Goal: Task Accomplishment & Management: Use online tool/utility

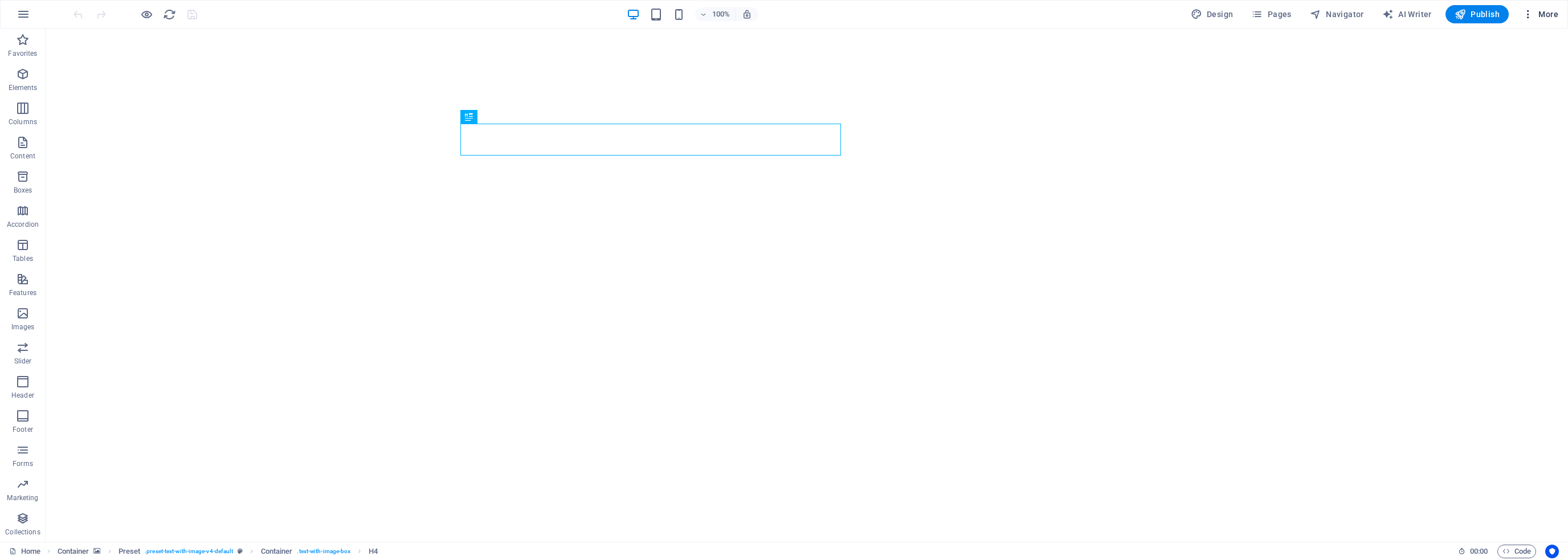
click at [1547, 13] on span "More" at bounding box center [1540, 14] width 36 height 11
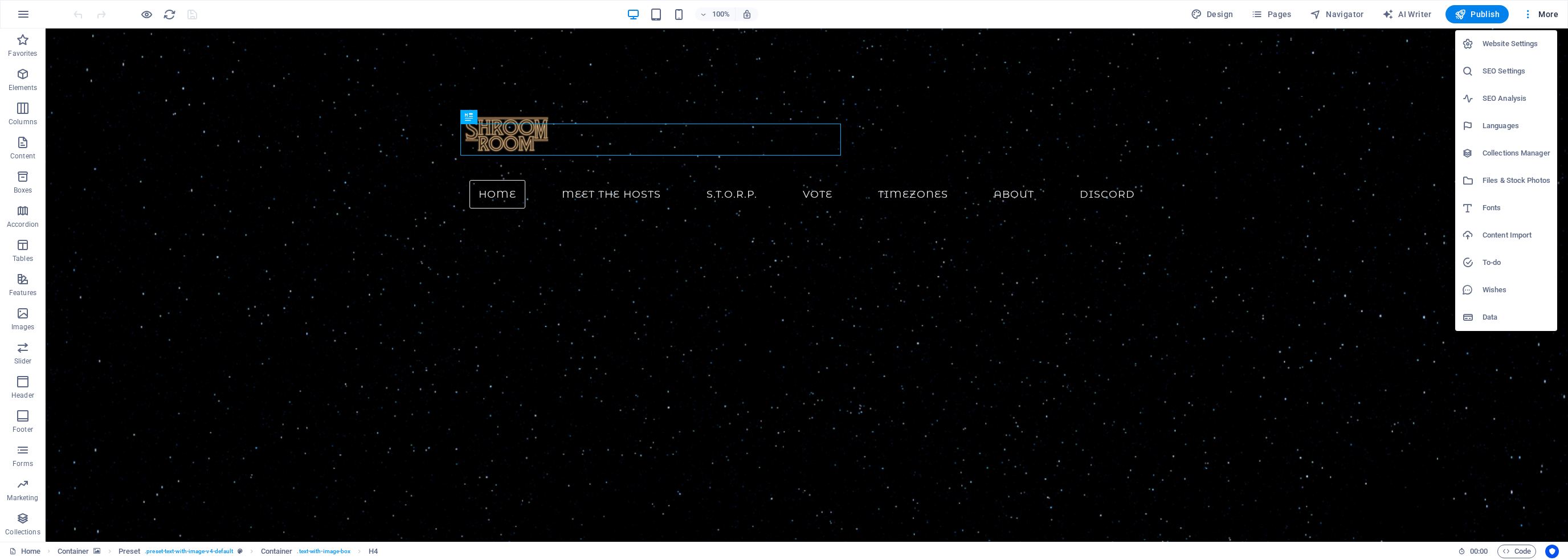
click at [1493, 181] on h6 "Files & Stock Photos" at bounding box center [1516, 180] width 68 height 14
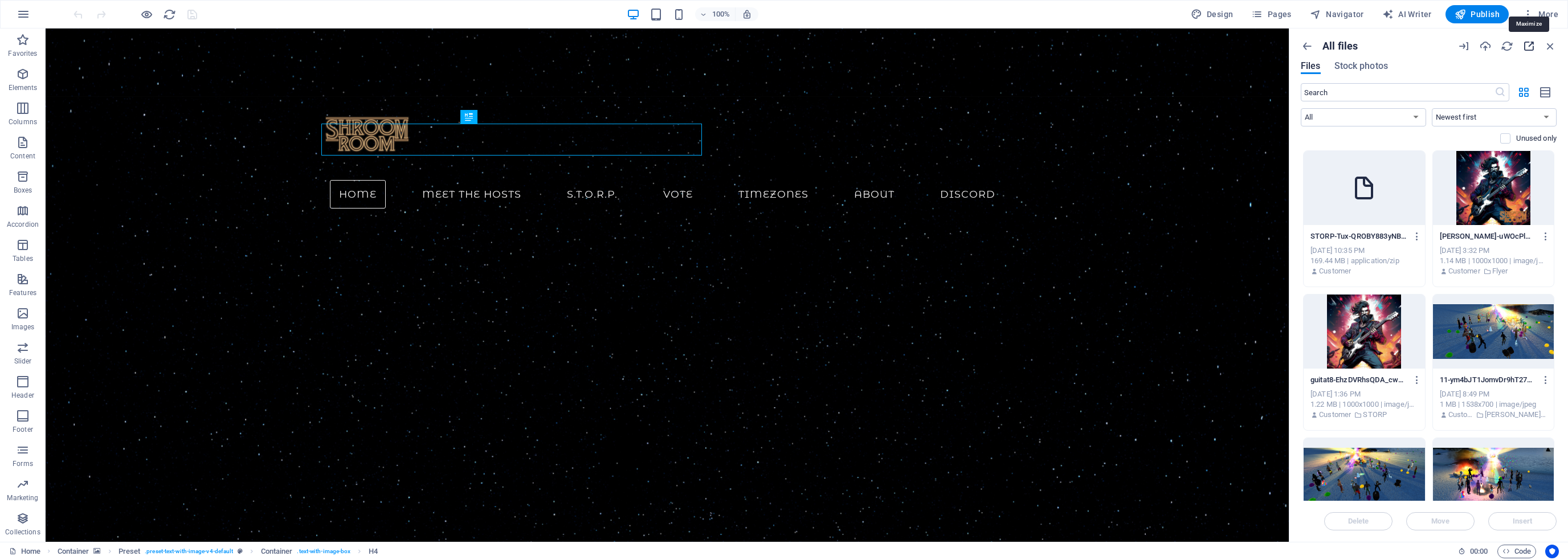
click at [1530, 43] on icon "button" at bounding box center [1528, 46] width 12 height 12
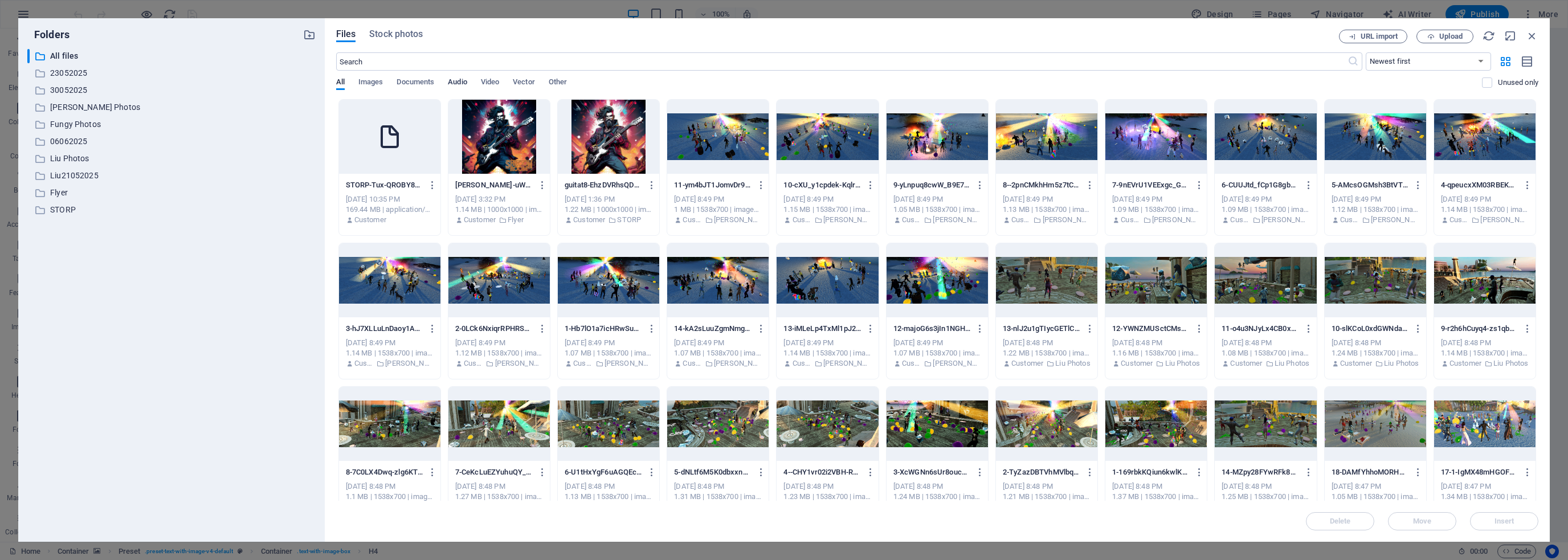
click at [458, 82] on span "Audio" at bounding box center [457, 83] width 19 height 16
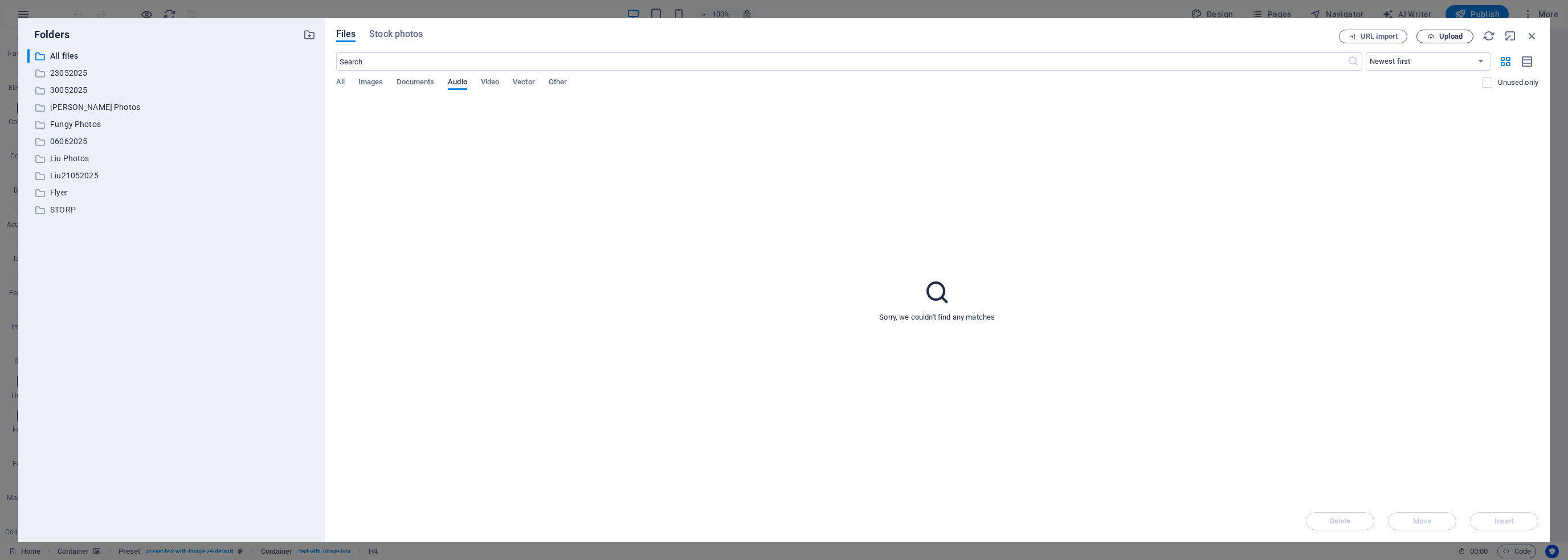
click at [1448, 36] on span "Upload" at bounding box center [1450, 36] width 23 height 7
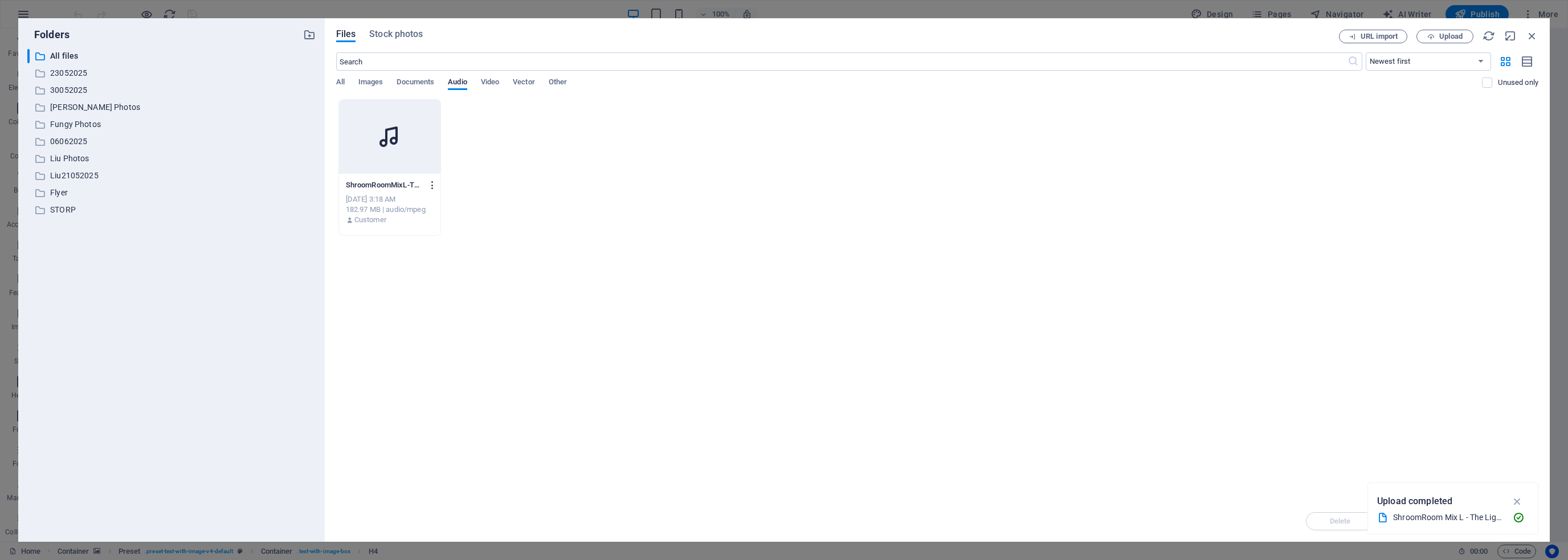
click at [433, 183] on icon "button" at bounding box center [433, 185] width 11 height 10
click at [435, 240] on h6 "Get link" at bounding box center [440, 241] width 47 height 14
click at [339, 77] on span "All" at bounding box center [340, 83] width 8 height 16
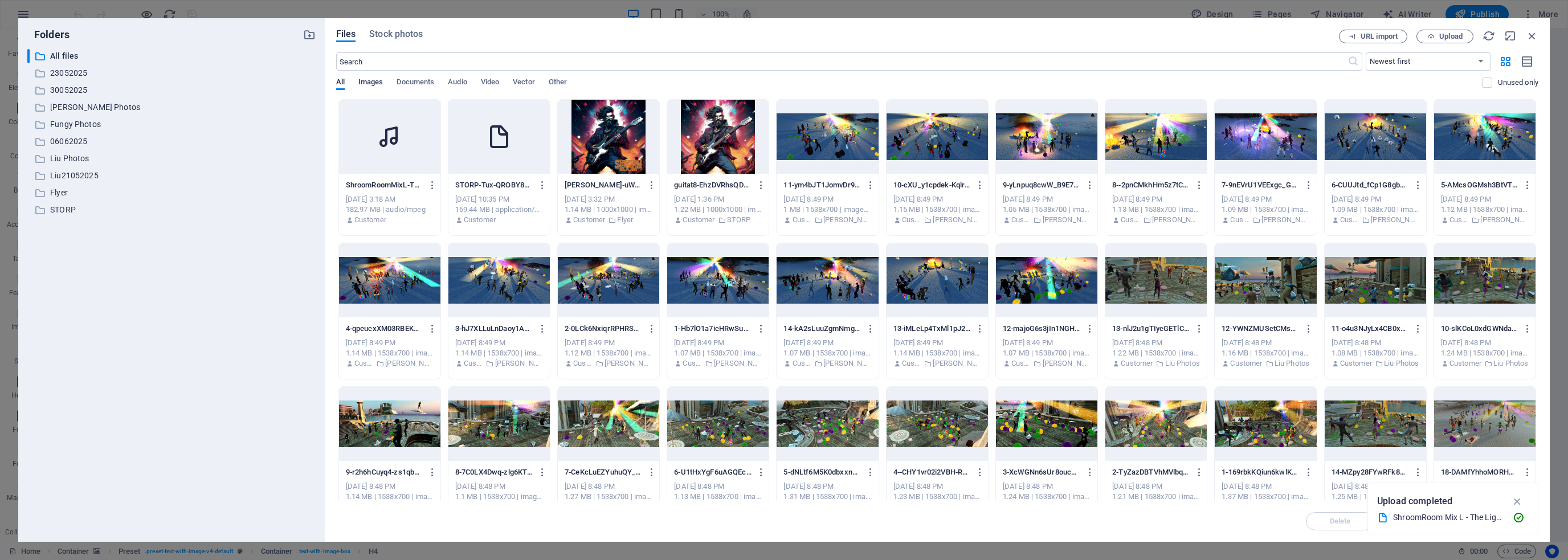
drag, startPoint x: 370, startPoint y: 80, endPoint x: 411, endPoint y: 84, distance: 41.2
click at [371, 80] on span "Images" at bounding box center [371, 83] width 25 height 16
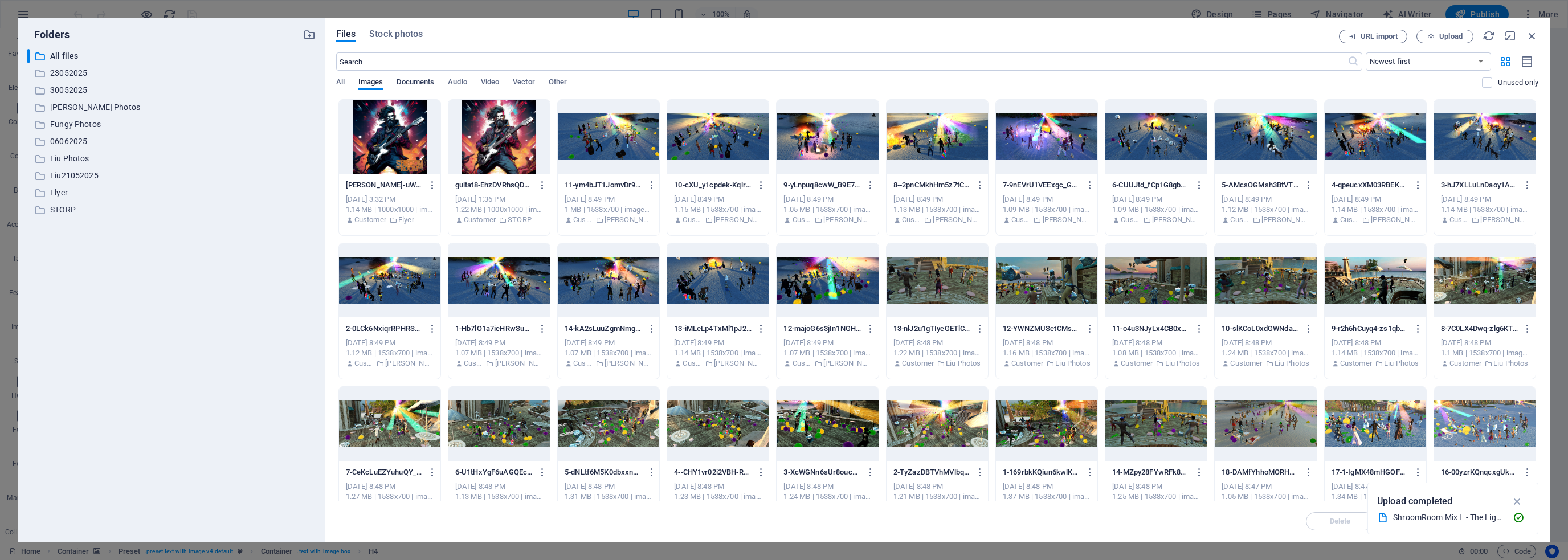
click at [428, 83] on span "Documents" at bounding box center [415, 83] width 37 height 16
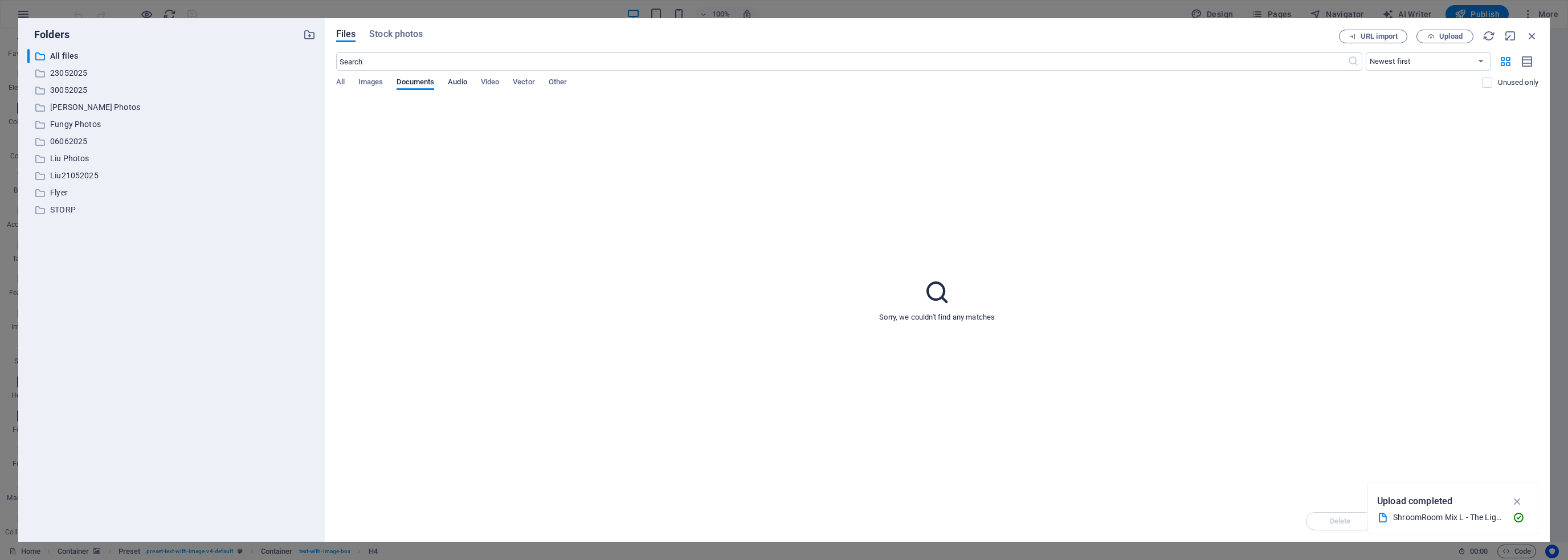
click at [460, 82] on span "Audio" at bounding box center [457, 83] width 19 height 16
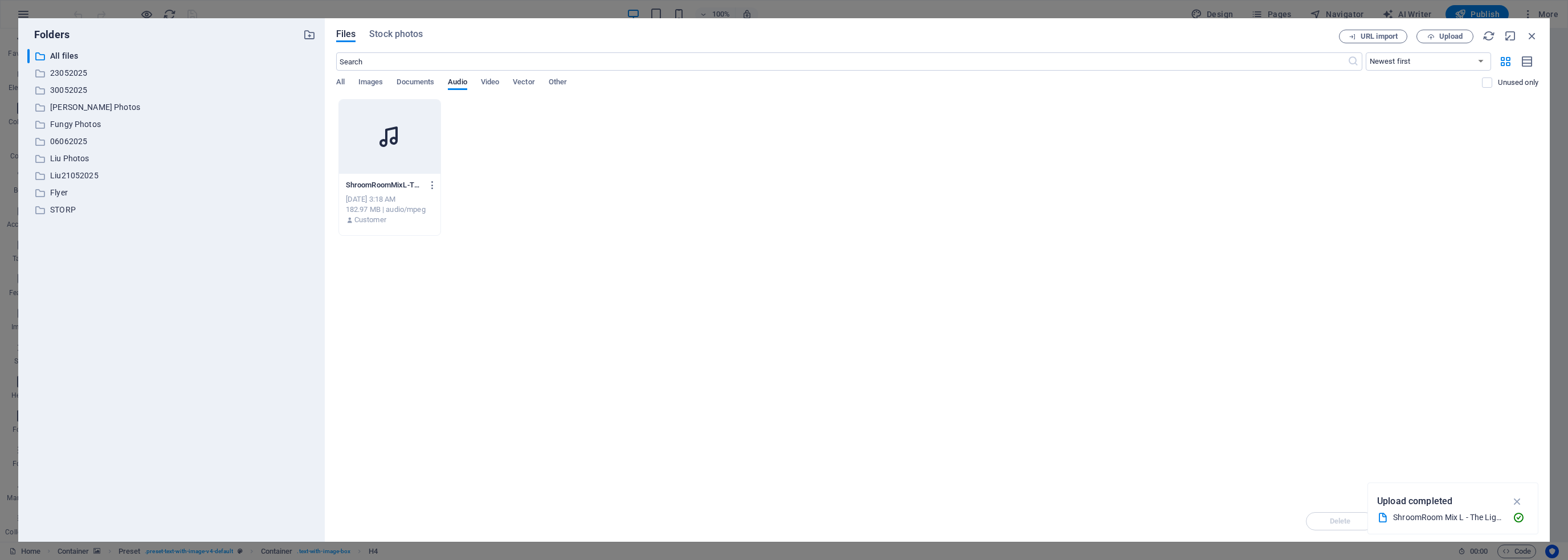
click at [402, 150] on div at bounding box center [389, 137] width 101 height 74
click at [432, 184] on icon "button" at bounding box center [433, 185] width 11 height 10
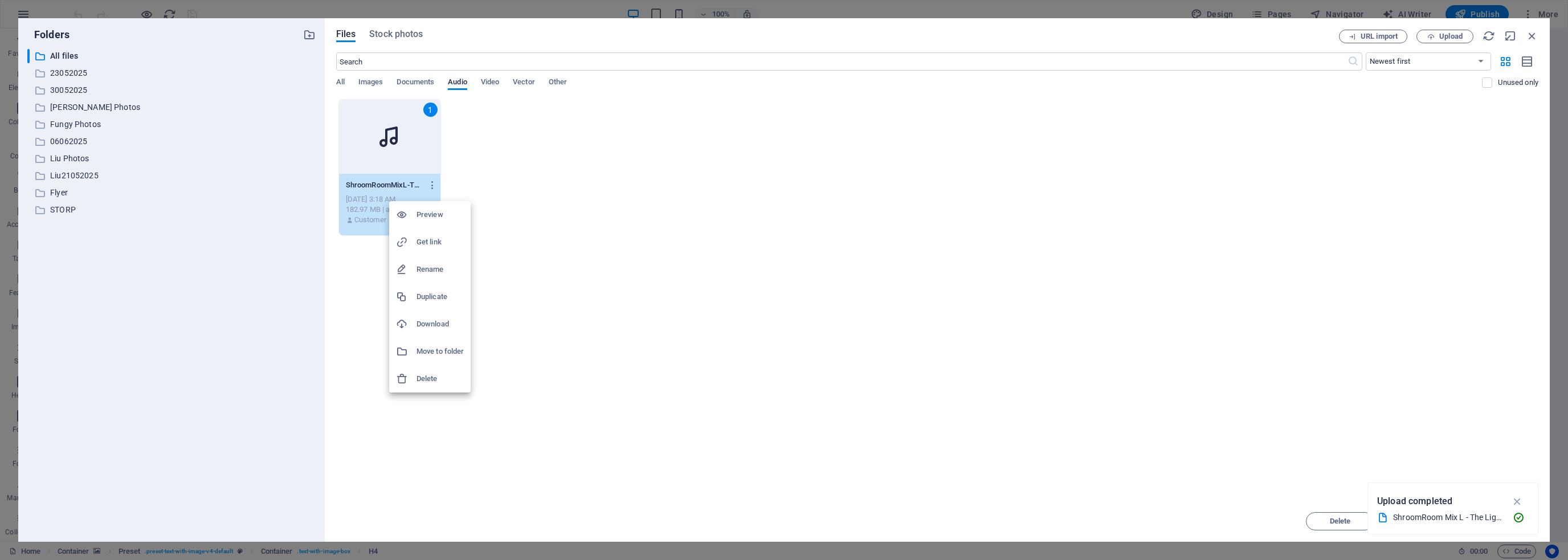
click at [428, 214] on h6 "Preview" at bounding box center [440, 215] width 47 height 14
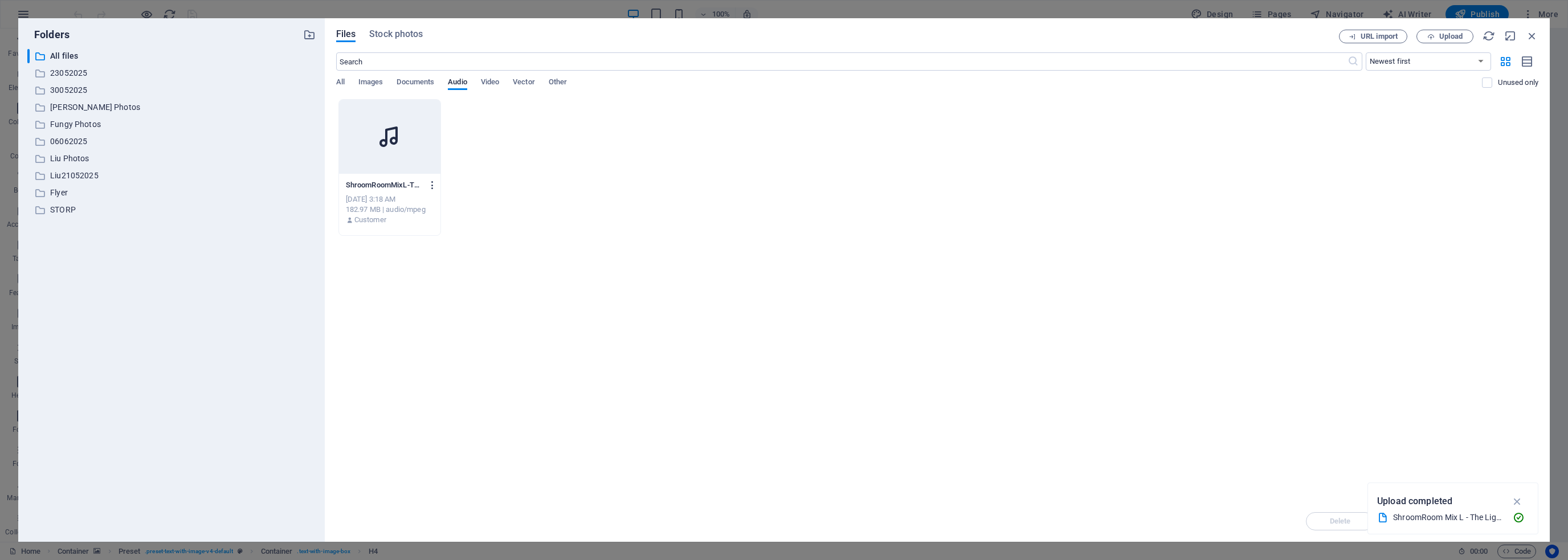
click at [432, 188] on icon "button" at bounding box center [433, 185] width 11 height 10
click at [430, 217] on h6 "Preview" at bounding box center [440, 215] width 47 height 14
click at [434, 186] on icon "button" at bounding box center [433, 185] width 11 height 10
click at [423, 241] on h6 "Get link" at bounding box center [440, 241] width 47 height 14
click at [1422, 504] on p "Upload completed" at bounding box center [1415, 501] width 75 height 15
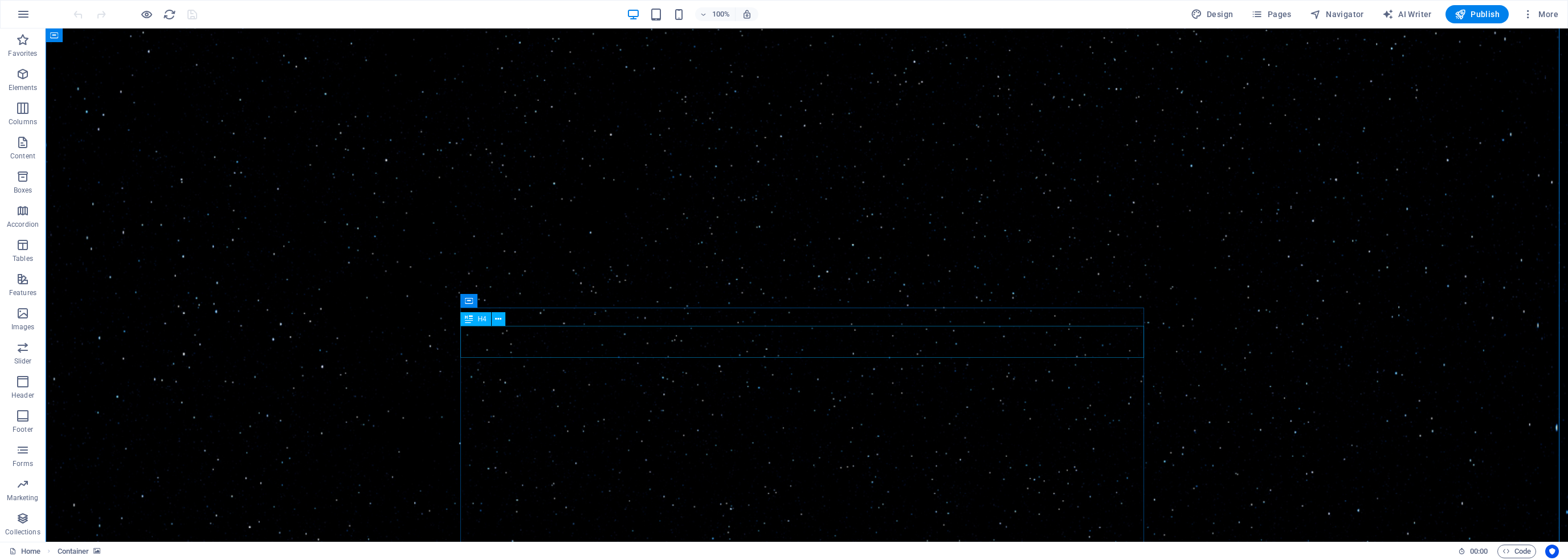
scroll to position [812, 0]
click at [21, 45] on icon "button" at bounding box center [22, 40] width 14 height 14
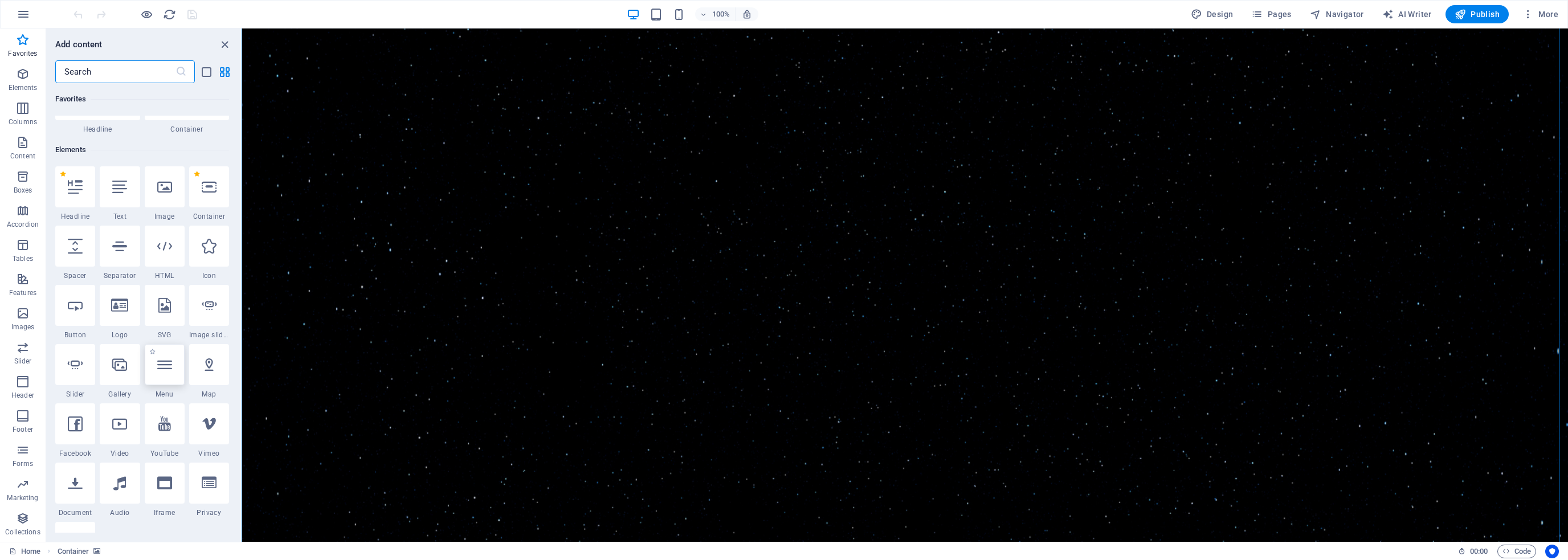
scroll to position [114, 0]
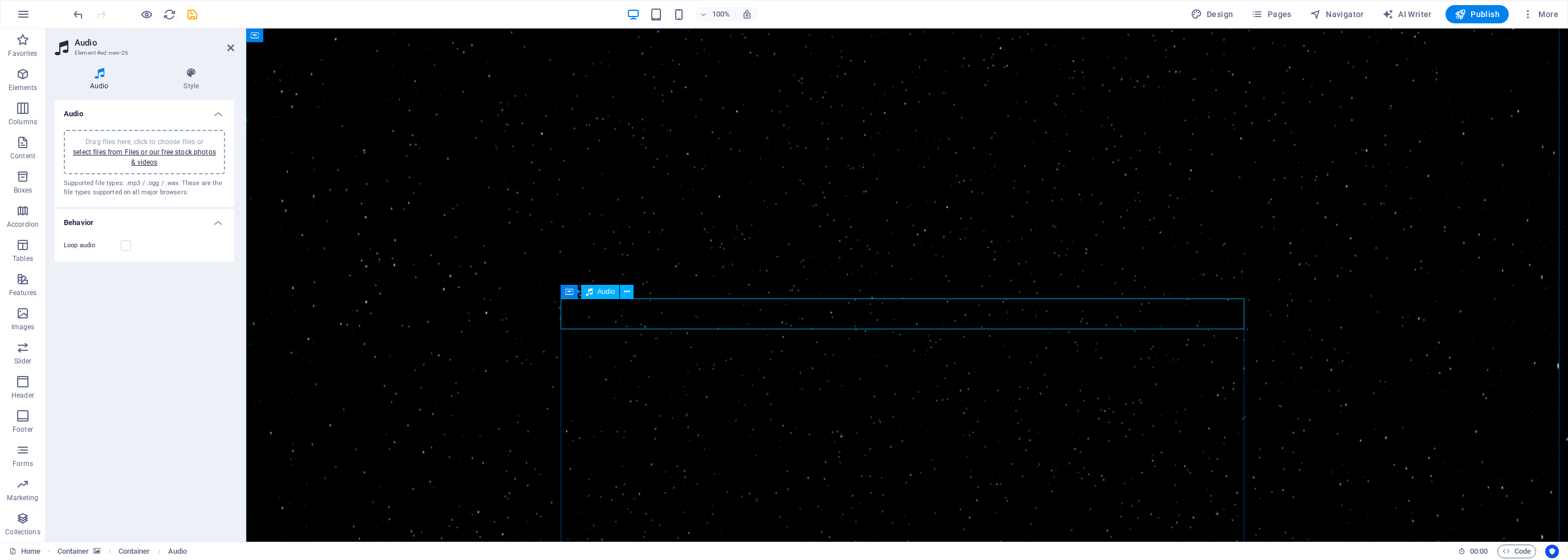
click at [606, 293] on span "Audio" at bounding box center [605, 291] width 18 height 7
click at [132, 152] on link "select files from Files or our free stock photos & videos" at bounding box center [144, 157] width 143 height 19
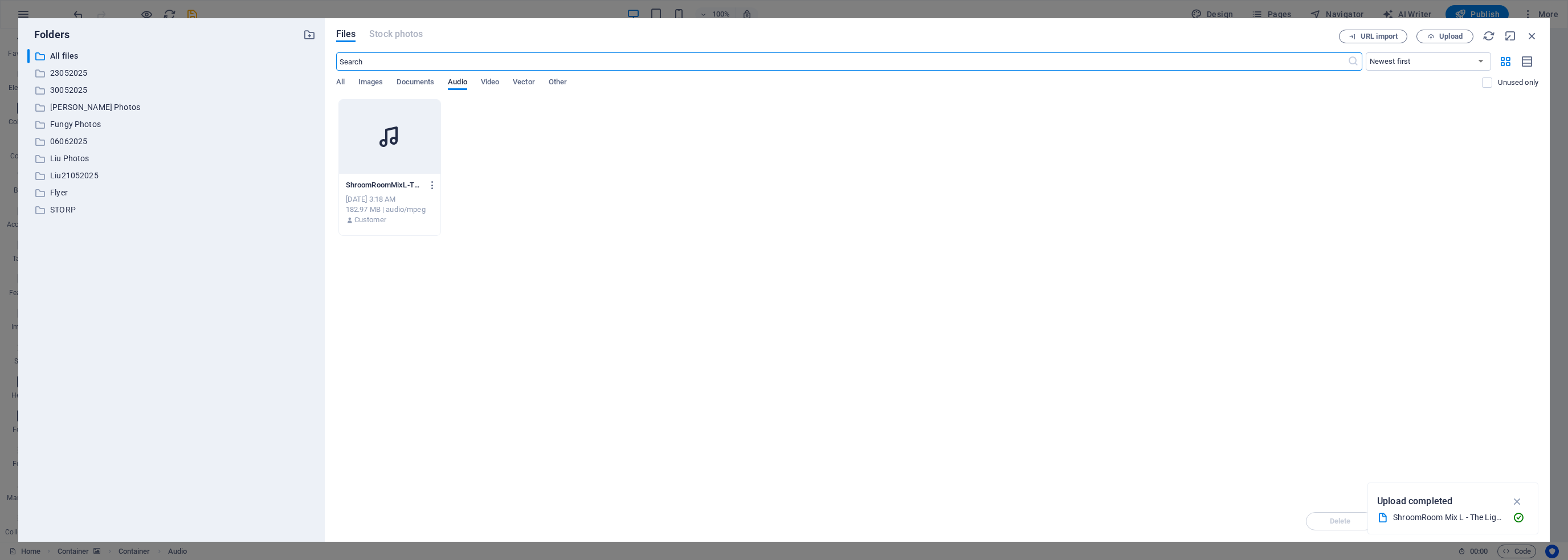
click at [380, 150] on div at bounding box center [389, 137] width 101 height 74
click at [380, 150] on div "1" at bounding box center [389, 137] width 101 height 74
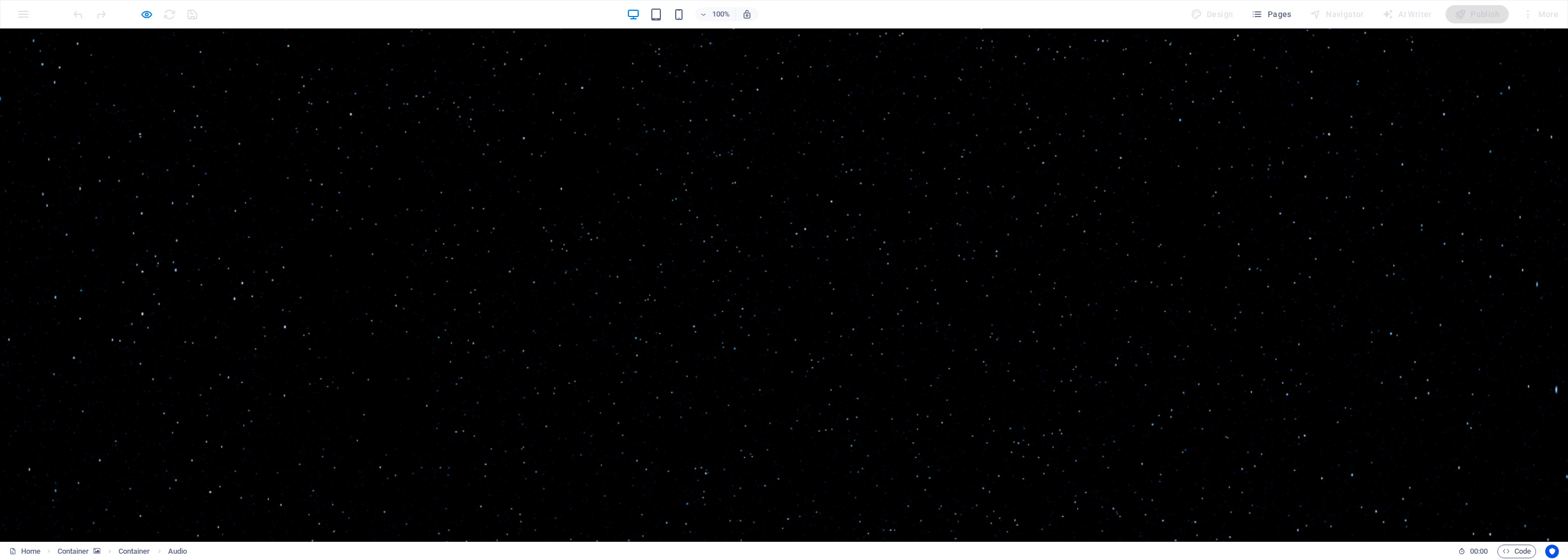
click at [1207, 303] on div at bounding box center [784, 187] width 1568 height 1803
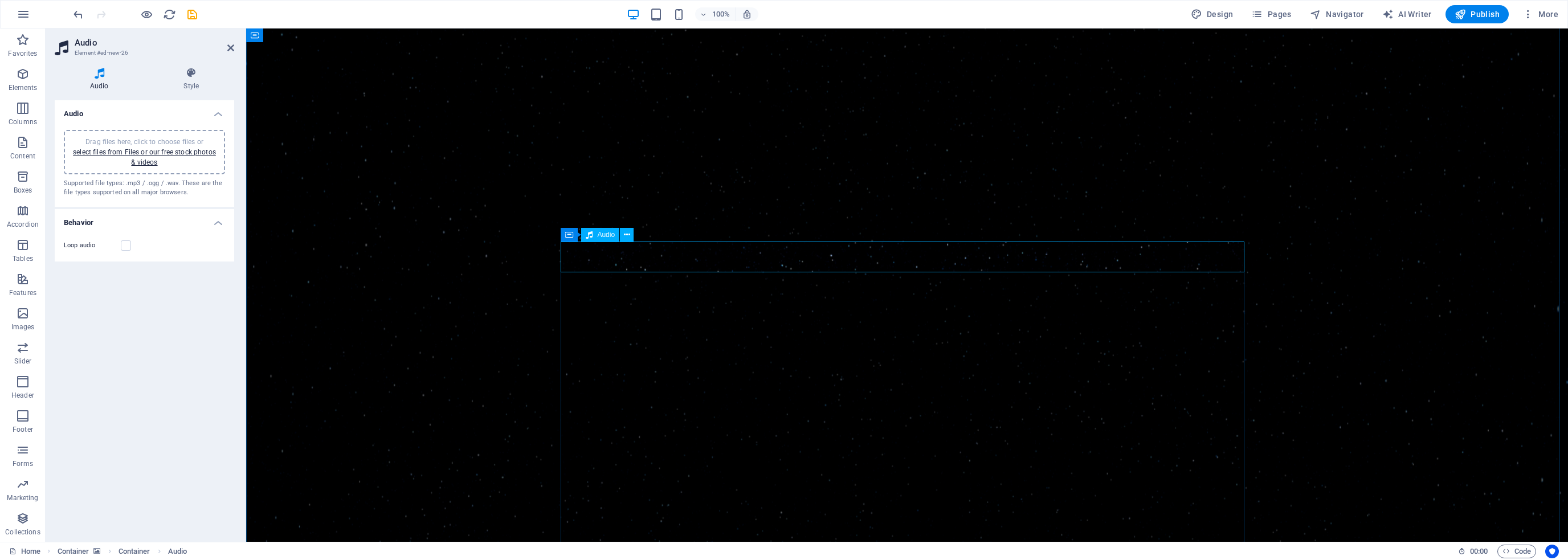
click at [182, 150] on link "select files from Files or our free stock photos & videos" at bounding box center [144, 157] width 143 height 19
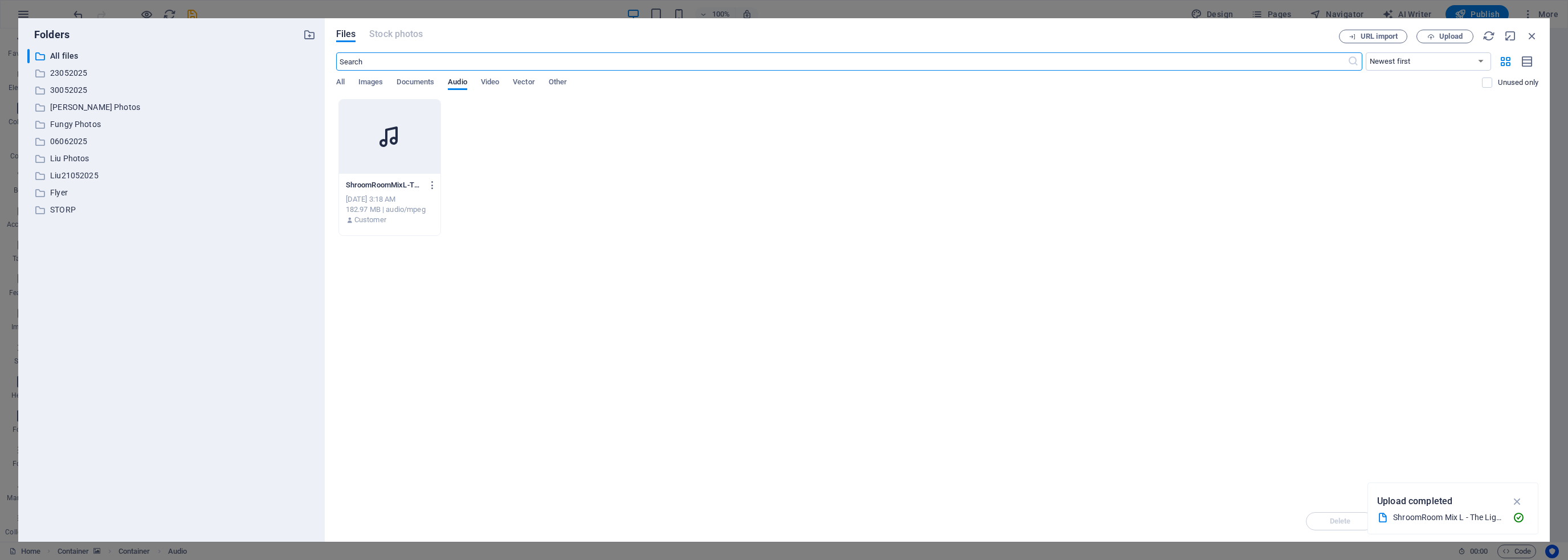
click at [392, 163] on div at bounding box center [389, 137] width 101 height 74
click at [392, 163] on div "1" at bounding box center [389, 137] width 101 height 74
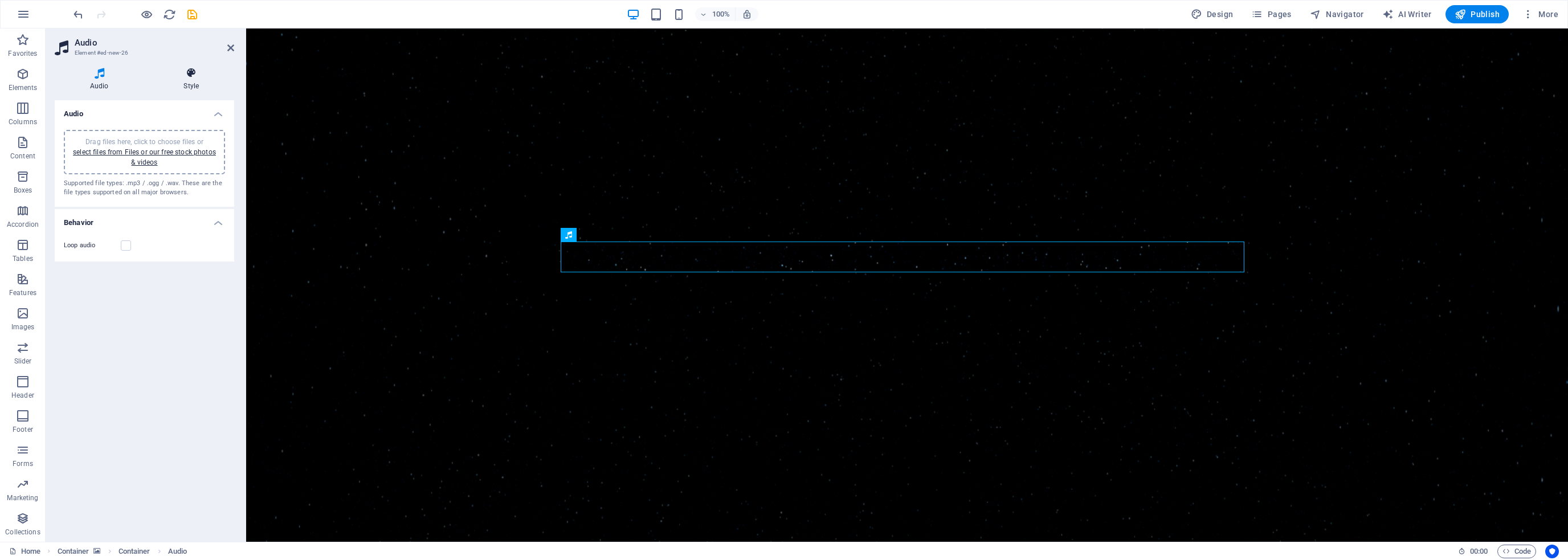
click at [196, 76] on icon at bounding box center [191, 72] width 86 height 11
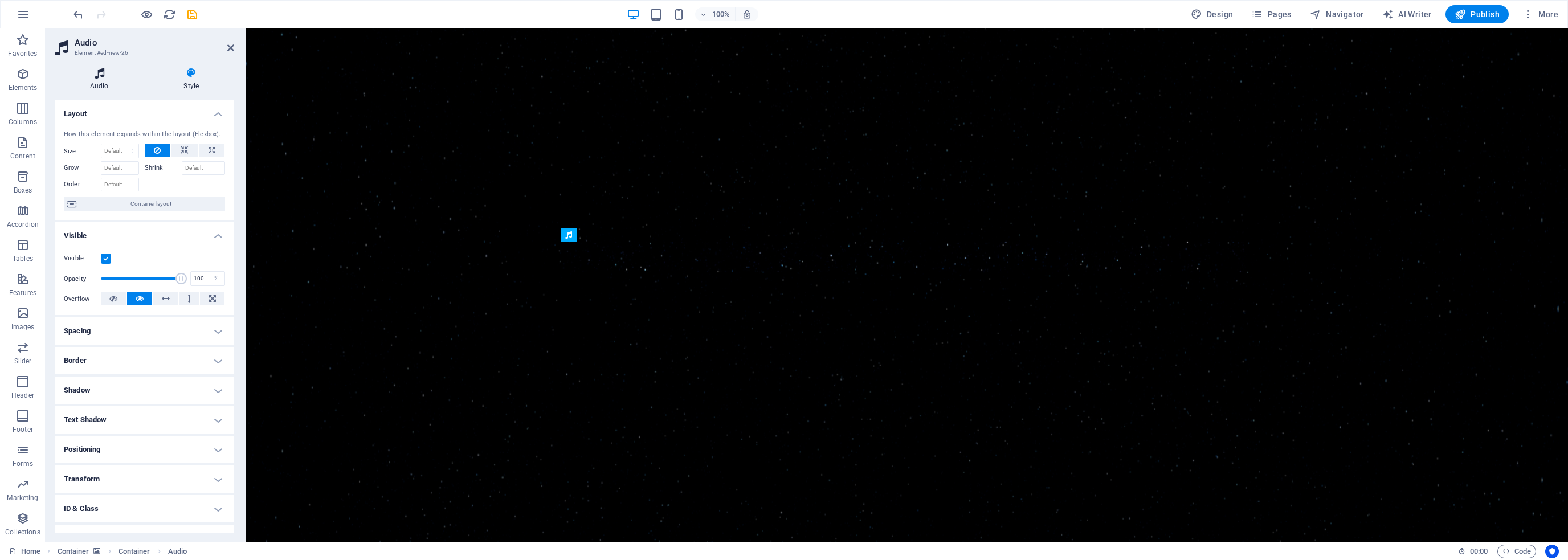
click at [104, 77] on icon at bounding box center [99, 72] width 89 height 11
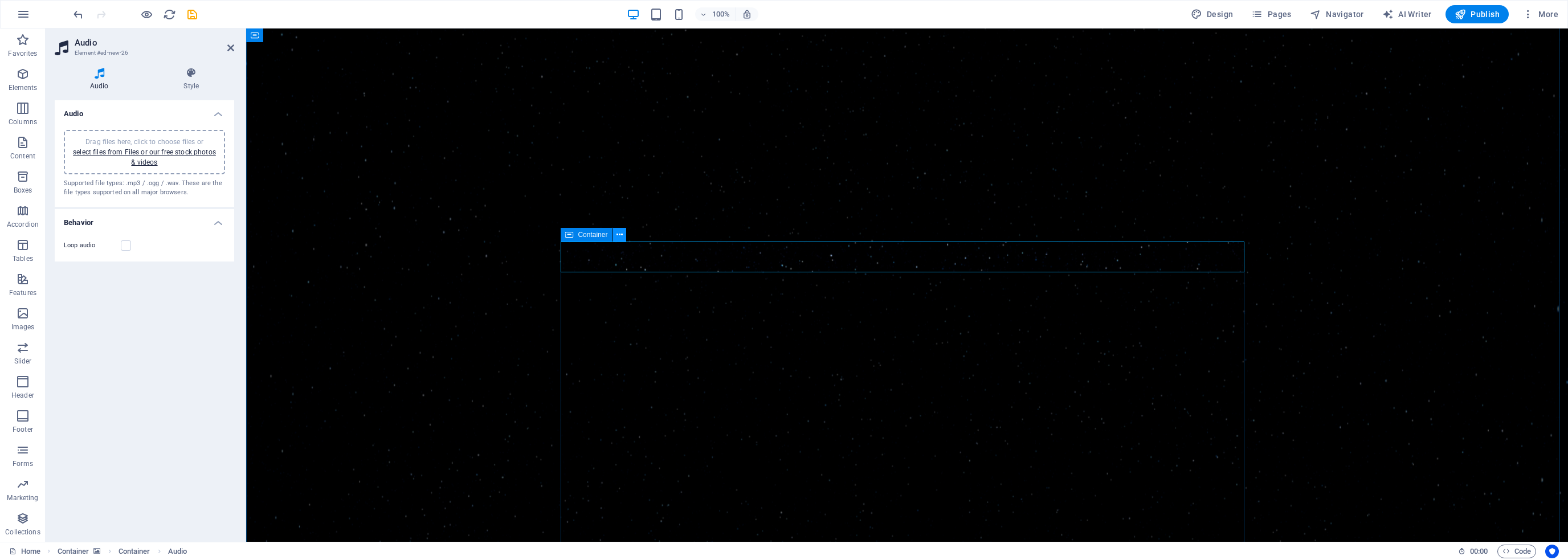
click at [621, 234] on icon at bounding box center [619, 234] width 7 height 12
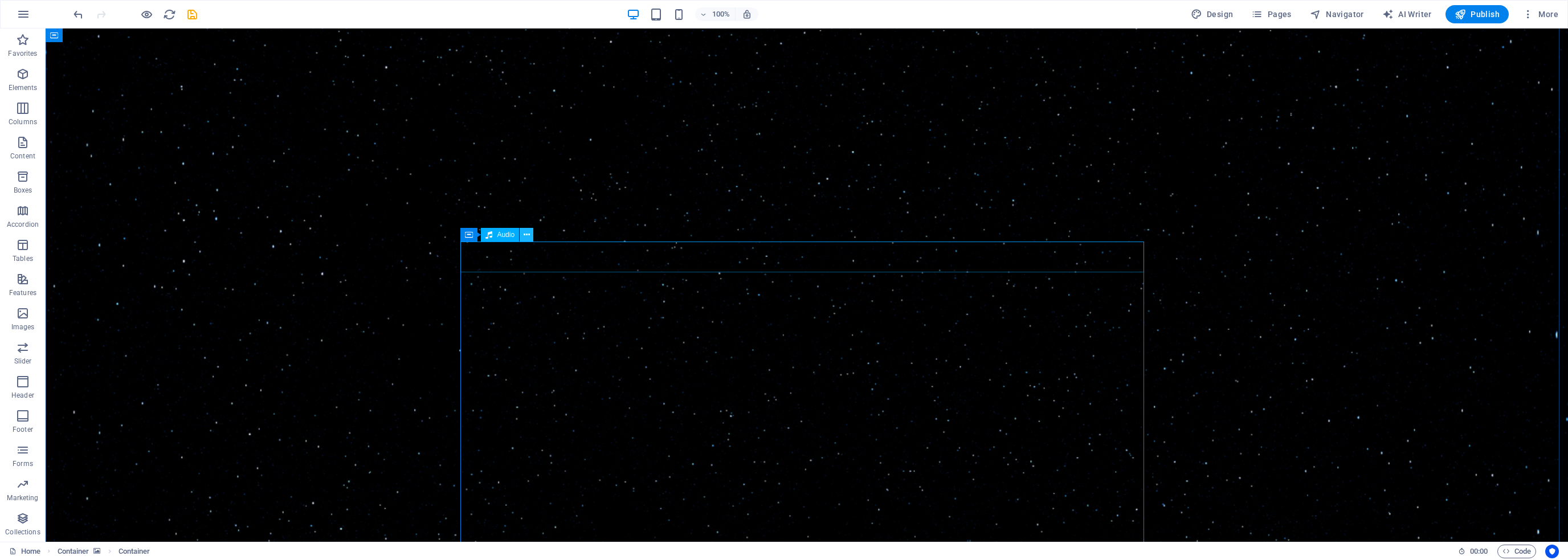
click at [528, 235] on icon at bounding box center [526, 234] width 7 height 12
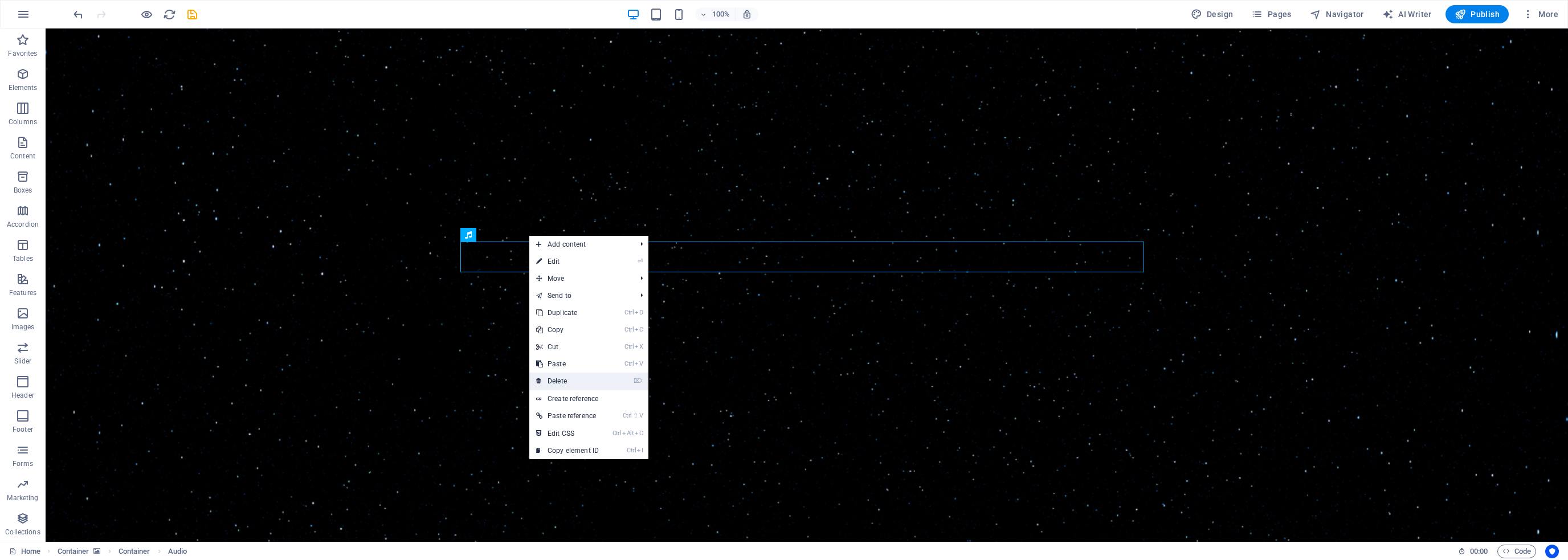
click at [559, 375] on link "⌦ Delete" at bounding box center [567, 381] width 76 height 17
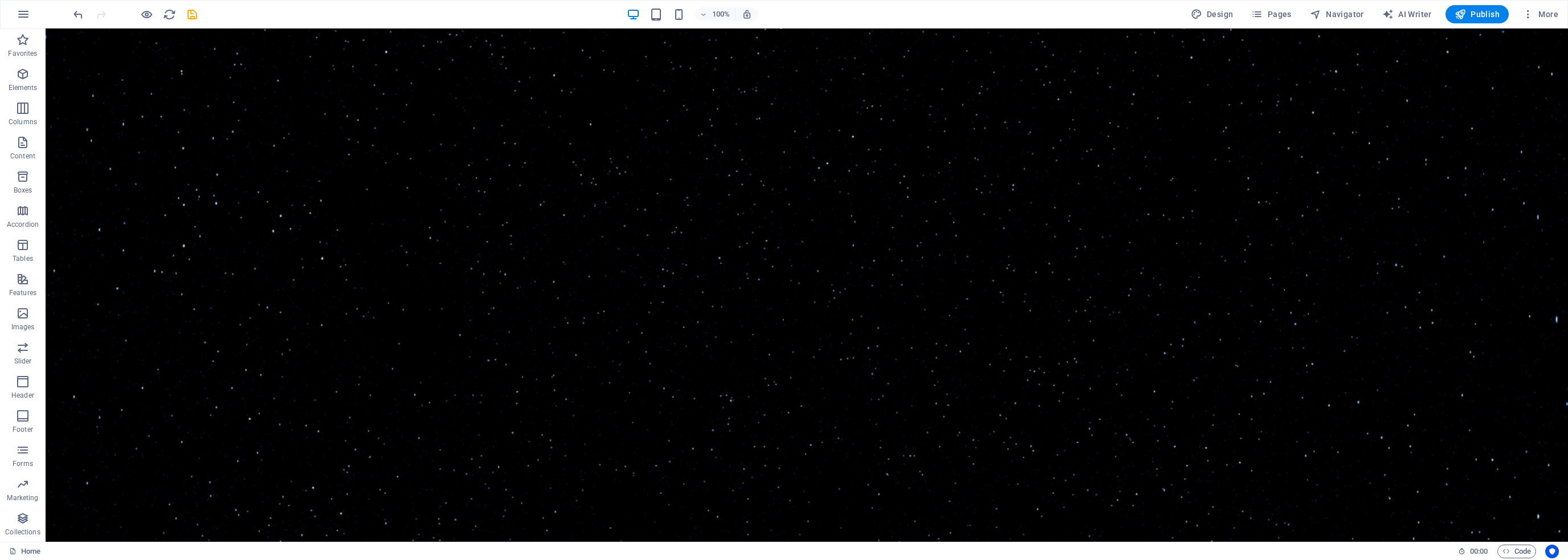
click at [362, 249] on figure at bounding box center [807, 122] width 1522 height 1788
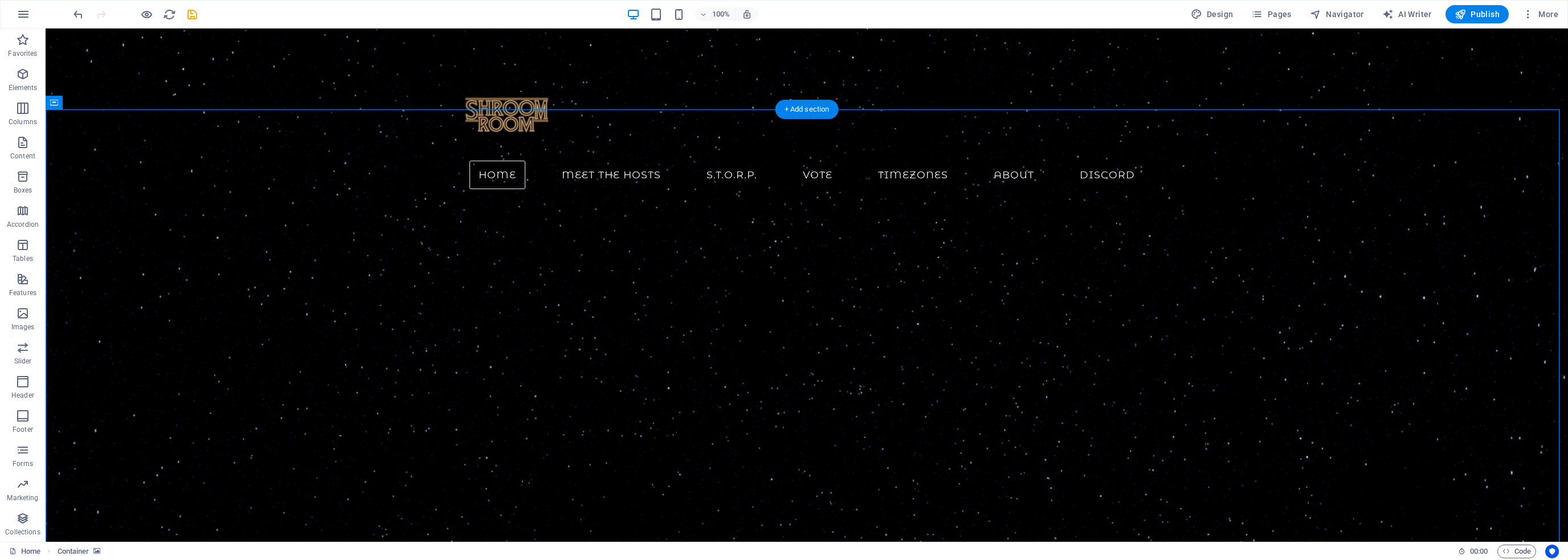
scroll to position [0, 0]
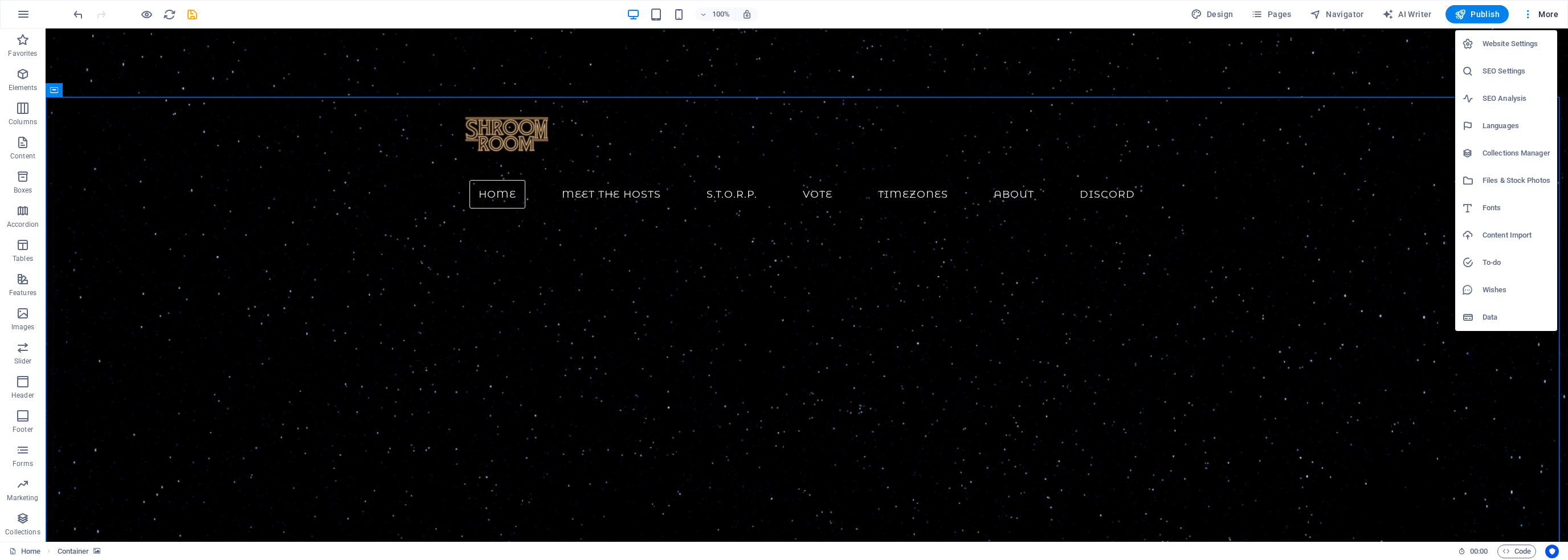
click at [1496, 176] on h6 "Files & Stock Photos" at bounding box center [1516, 180] width 68 height 14
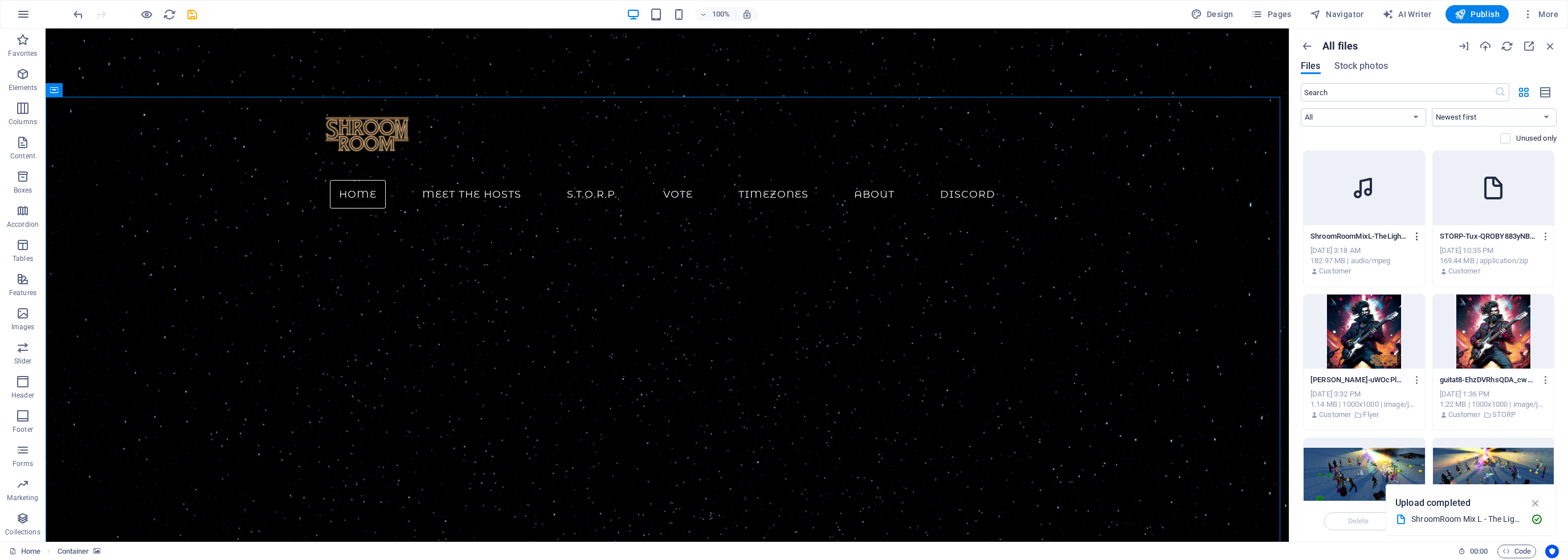
click at [1414, 236] on icon "button" at bounding box center [1417, 236] width 11 height 10
click at [1411, 292] on h6 "Get link" at bounding box center [1423, 293] width 47 height 14
click at [1415, 233] on icon "button" at bounding box center [1417, 236] width 11 height 10
click at [1401, 264] on h6 "Preview" at bounding box center [1423, 266] width 47 height 14
click at [20, 44] on icon "button" at bounding box center [22, 40] width 14 height 14
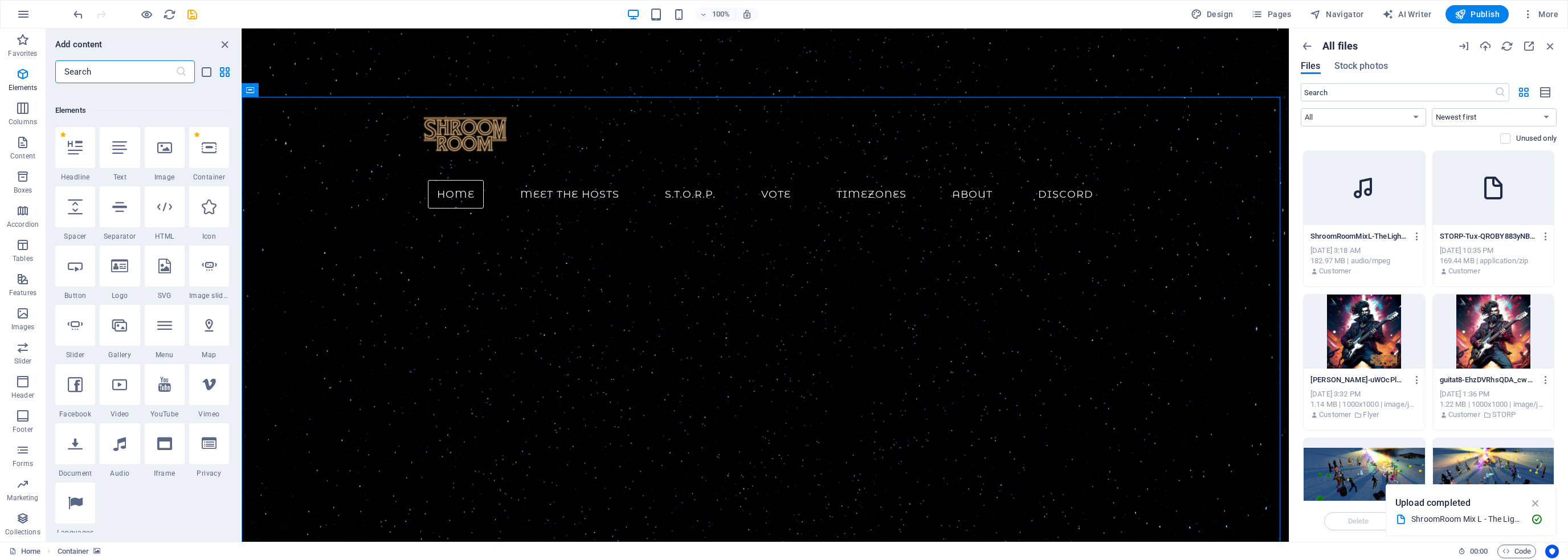
scroll to position [114, 0]
click at [1414, 240] on icon "button" at bounding box center [1417, 236] width 11 height 10
click at [1410, 423] on h6 "Delete" at bounding box center [1423, 429] width 47 height 14
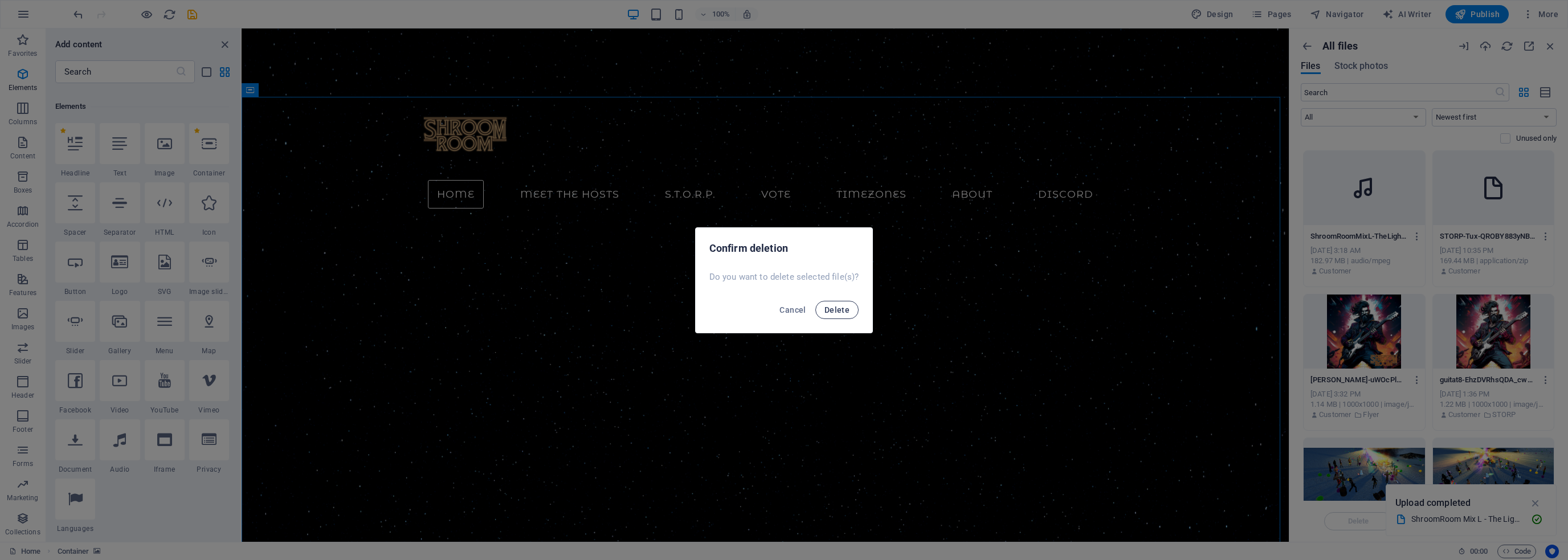
click at [838, 313] on span "Delete" at bounding box center [837, 310] width 25 height 9
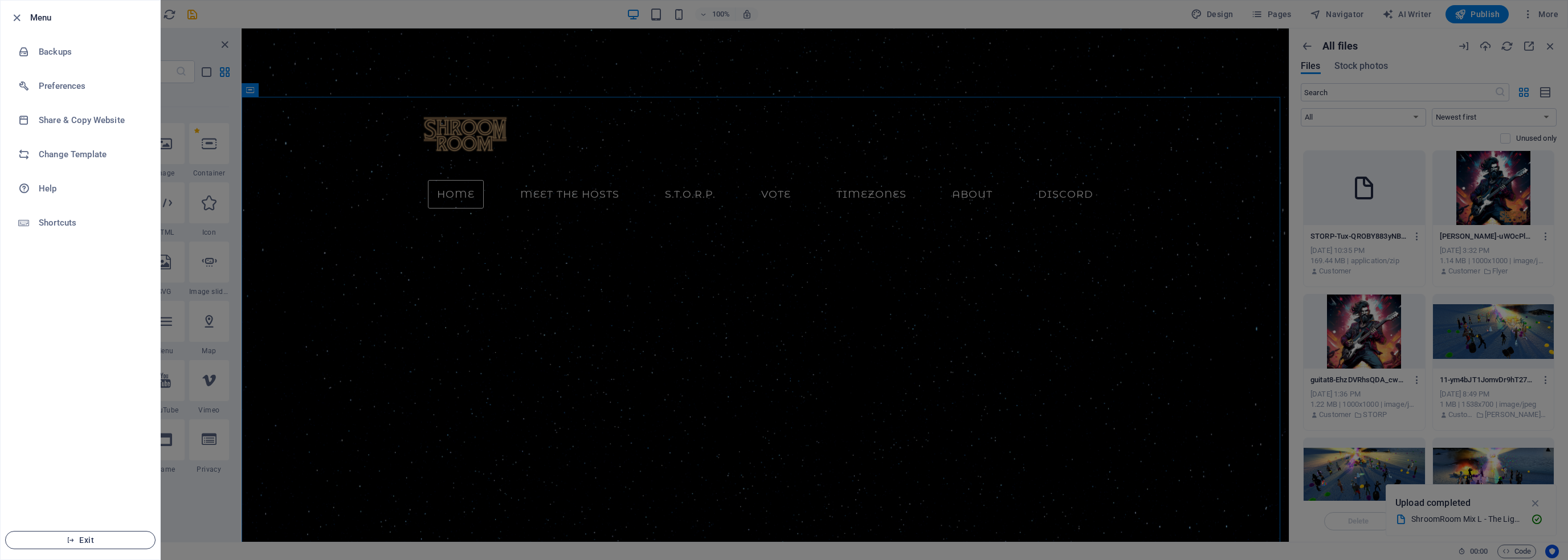
click at [101, 540] on span "Exit" at bounding box center [80, 540] width 131 height 9
